Goal: Information Seeking & Learning: Learn about a topic

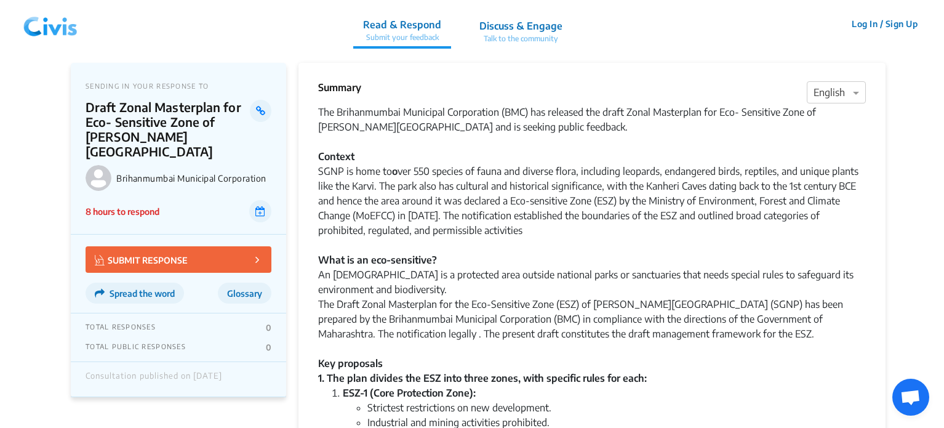
scroll to position [488, 0]
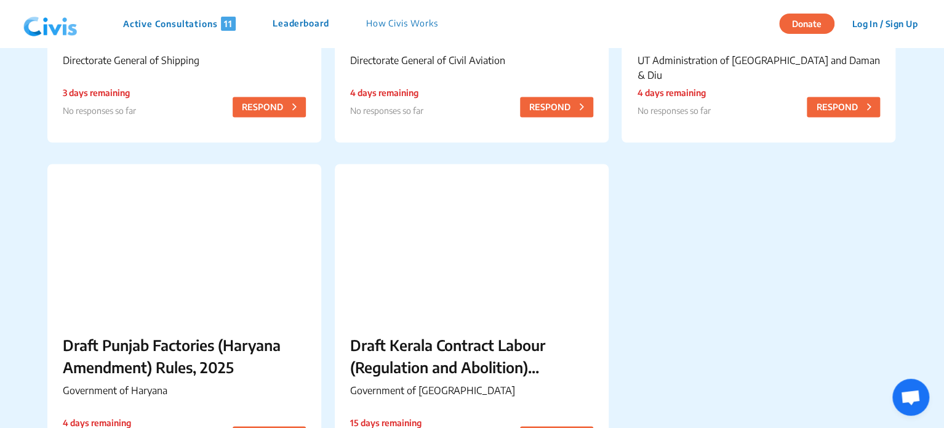
scroll to position [1156, 0]
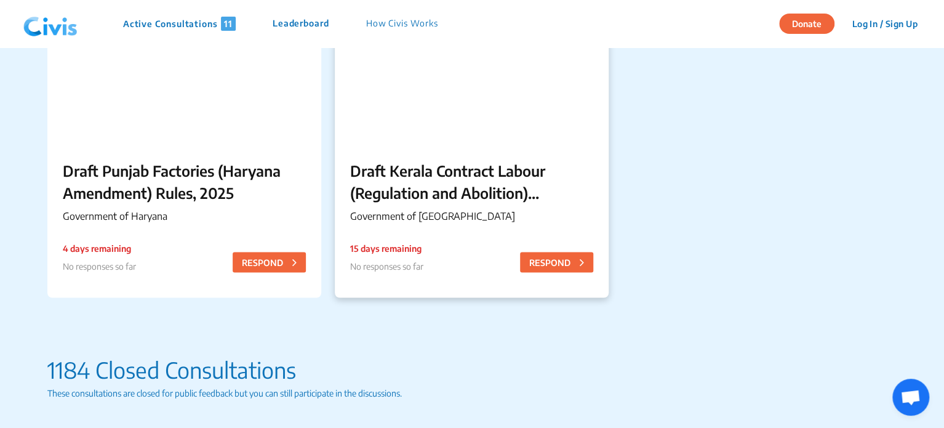
click at [450, 186] on p "Draft Kerala Contract Labour (Regulation and Abolition) (Amendment) Rules, 2025" at bounding box center [471, 181] width 243 height 44
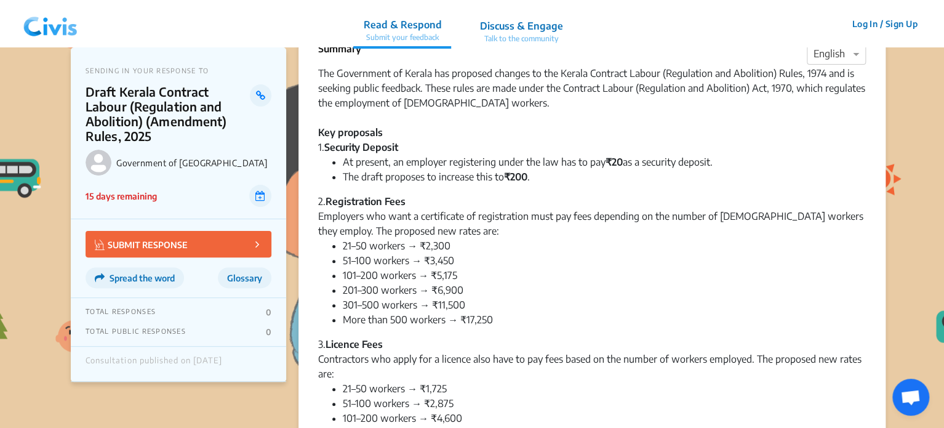
scroll to position [50, 0]
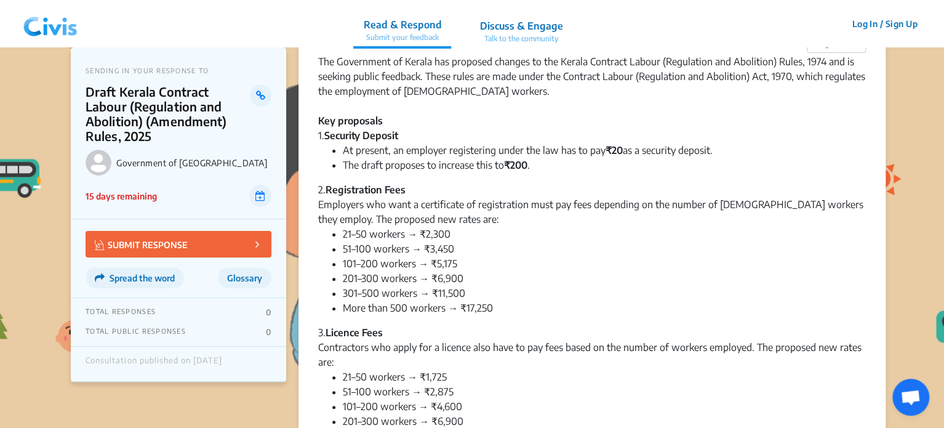
click at [51, 21] on img at bounding box center [50, 24] width 64 height 37
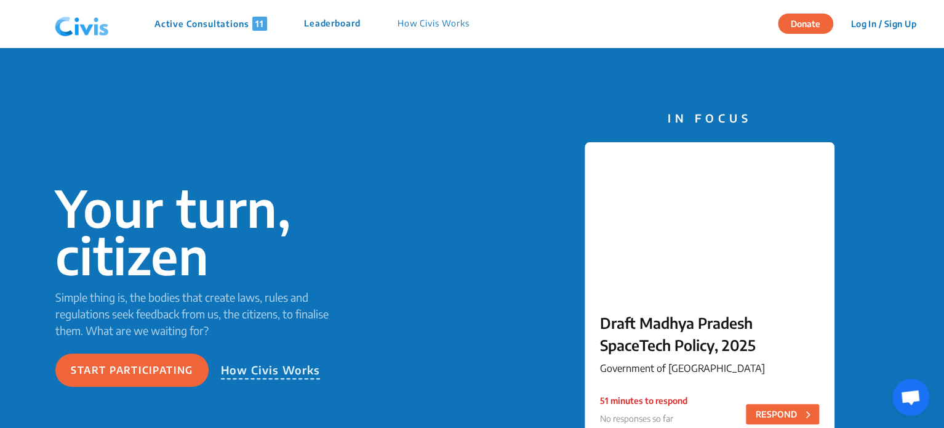
click at [263, 30] on span "11" at bounding box center [259, 24] width 15 height 14
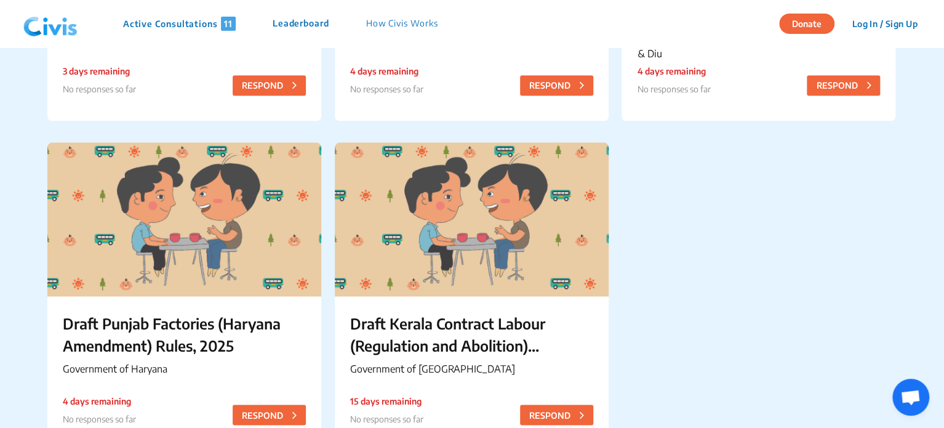
scroll to position [1092, 0]
